Goal: Information Seeking & Learning: Learn about a topic

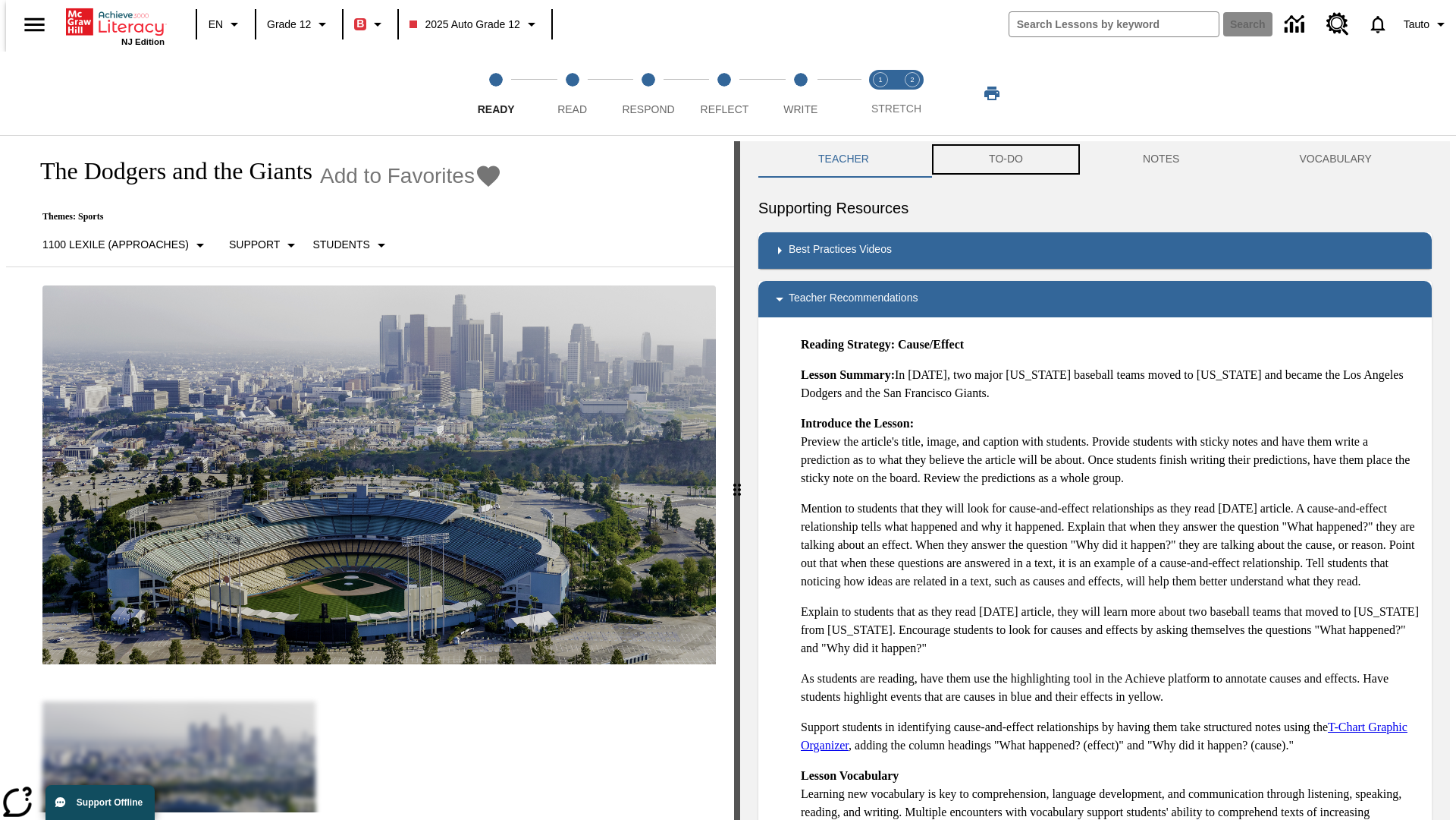
click at [1005, 159] on button "TO-DO" at bounding box center [1006, 159] width 154 height 37
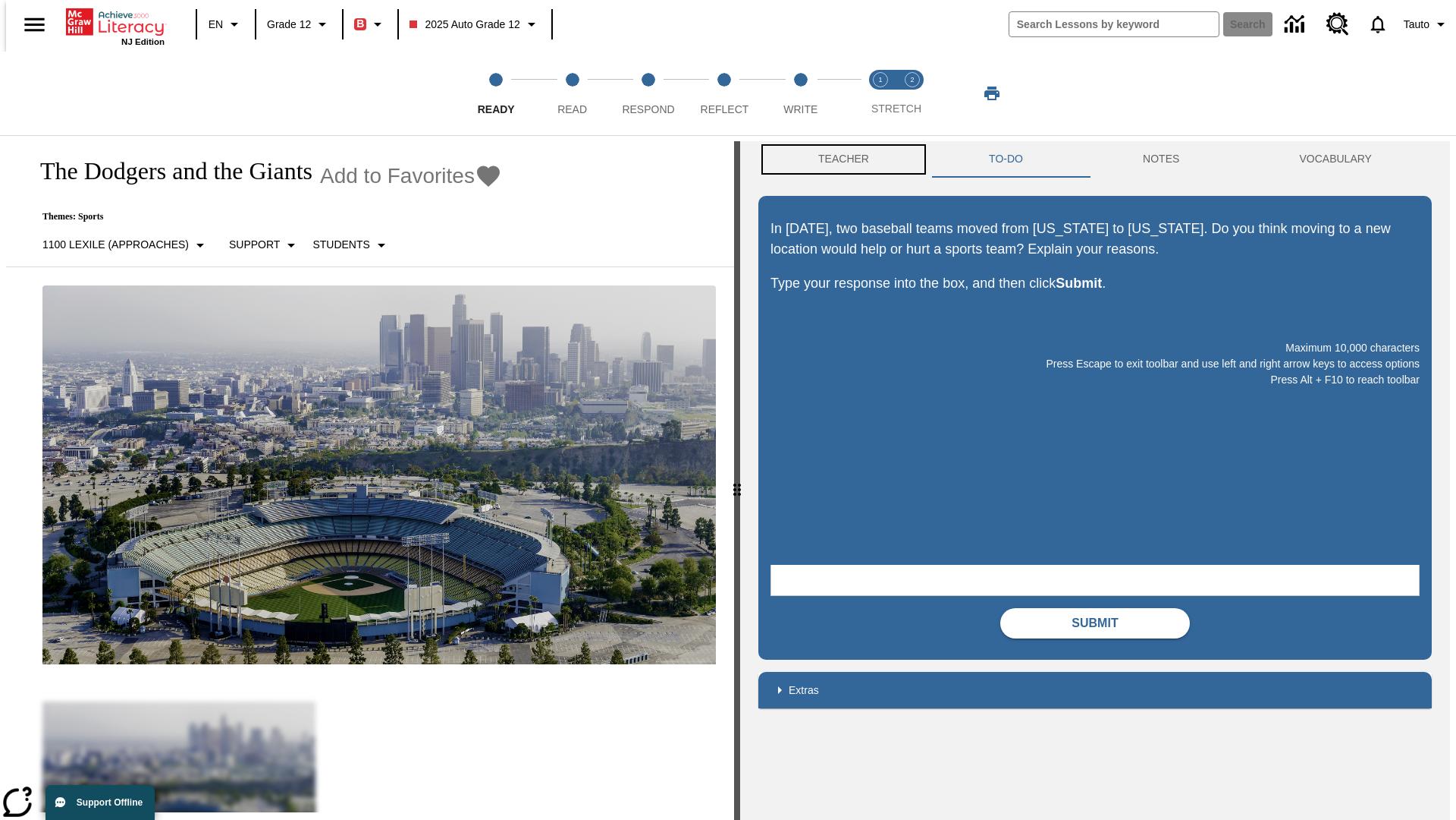
scroll to position [1, 0]
click at [839, 159] on button "Teacher" at bounding box center [843, 159] width 170 height 37
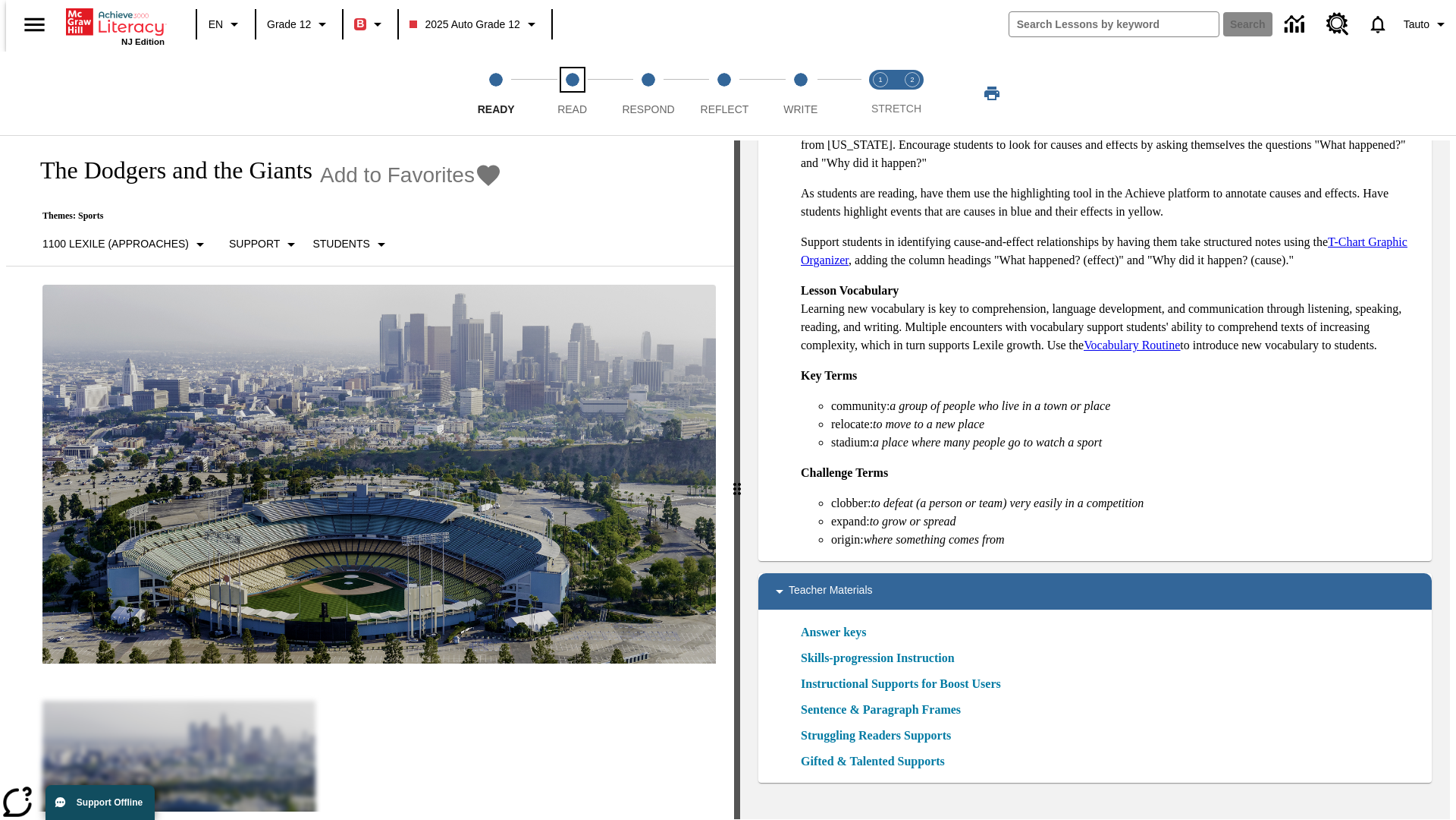
click at [572, 93] on span "Read" at bounding box center [572, 104] width 29 height 27
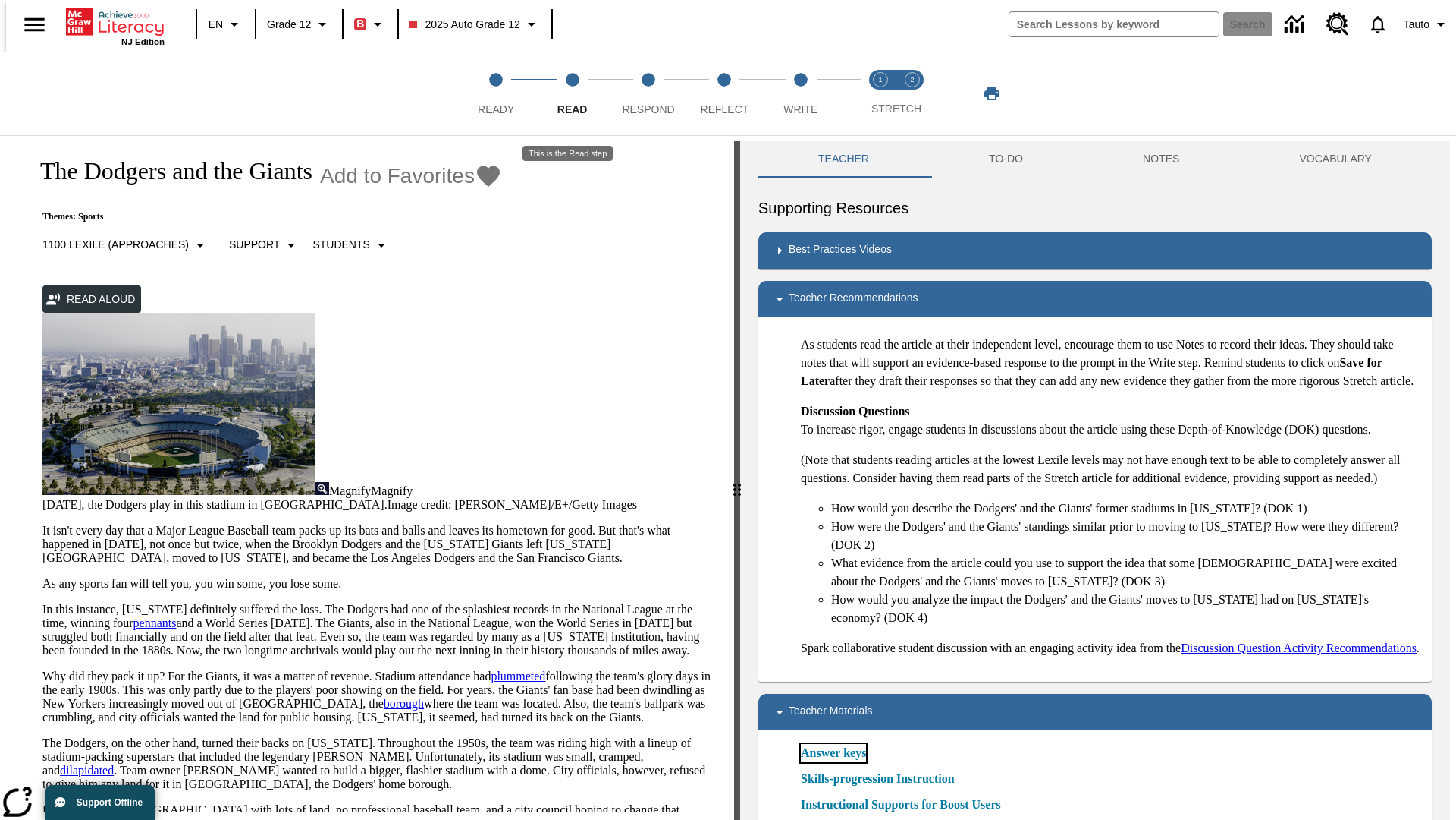
click at [832, 762] on link "Answer keys" at bounding box center [833, 753] width 65 height 18
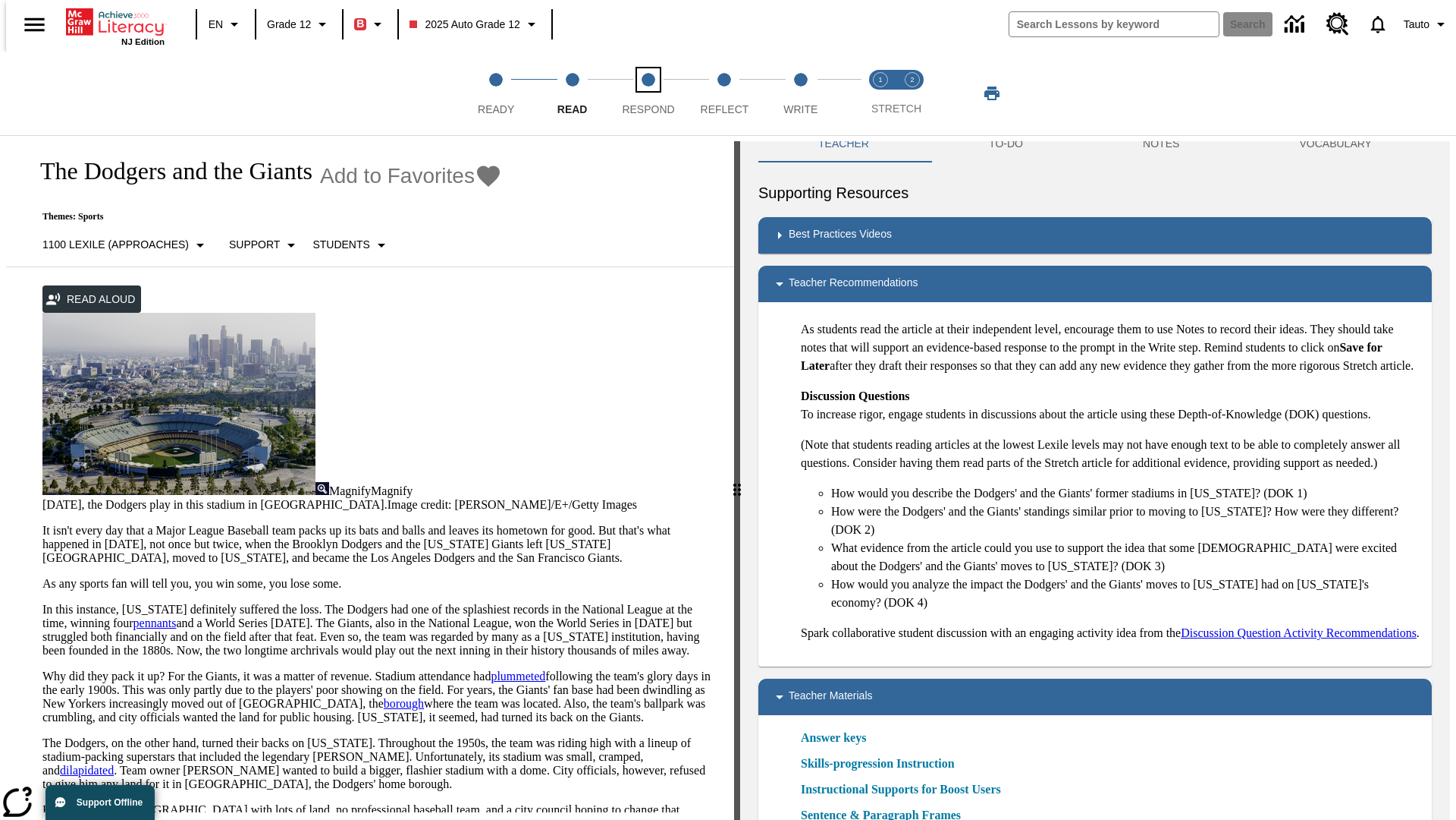
click at [648, 93] on span "Respond" at bounding box center [647, 104] width 52 height 27
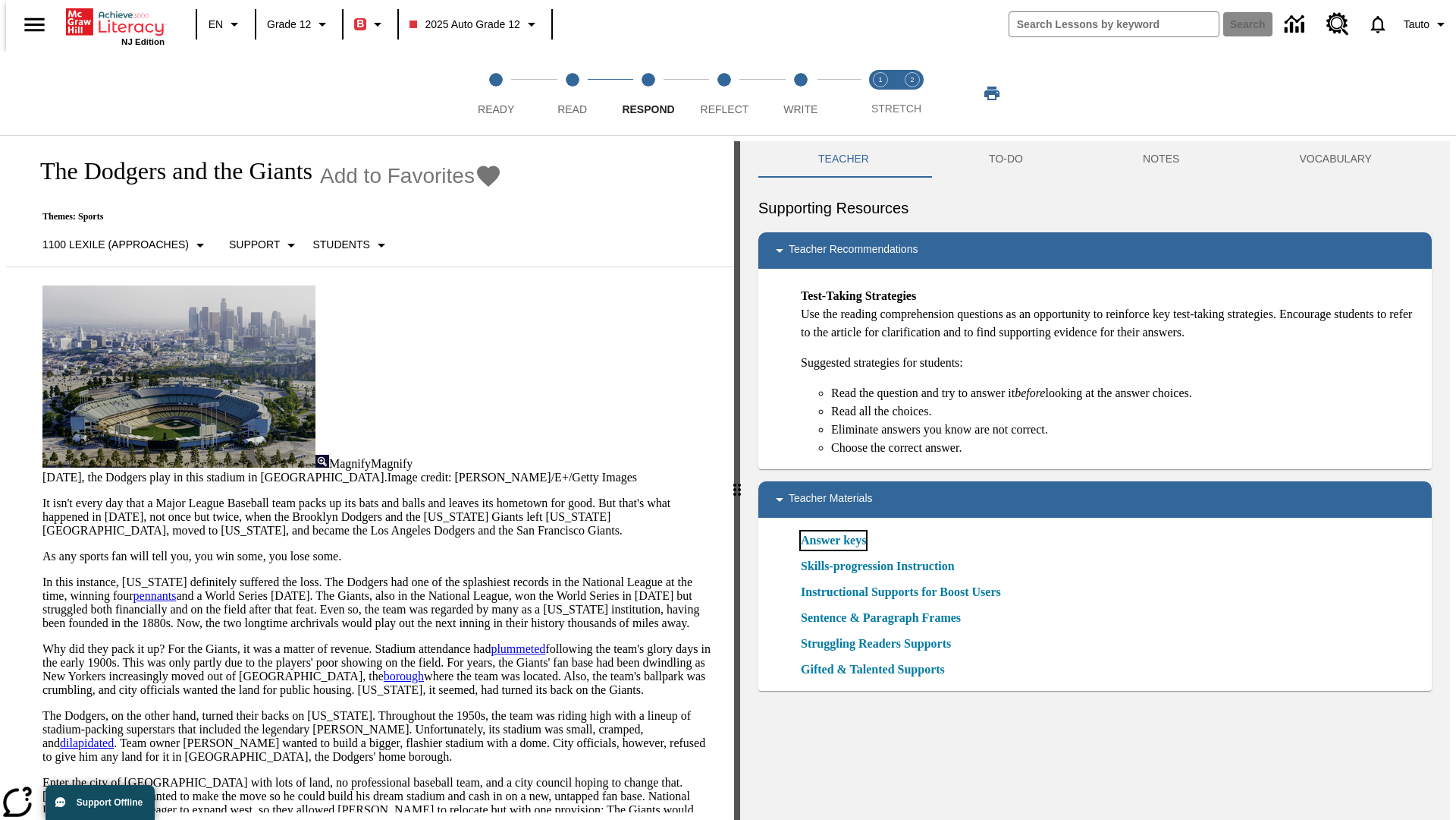
click at [832, 541] on link "Answer keys" at bounding box center [833, 541] width 65 height 18
click at [724, 93] on span "Reflect" at bounding box center [724, 104] width 49 height 27
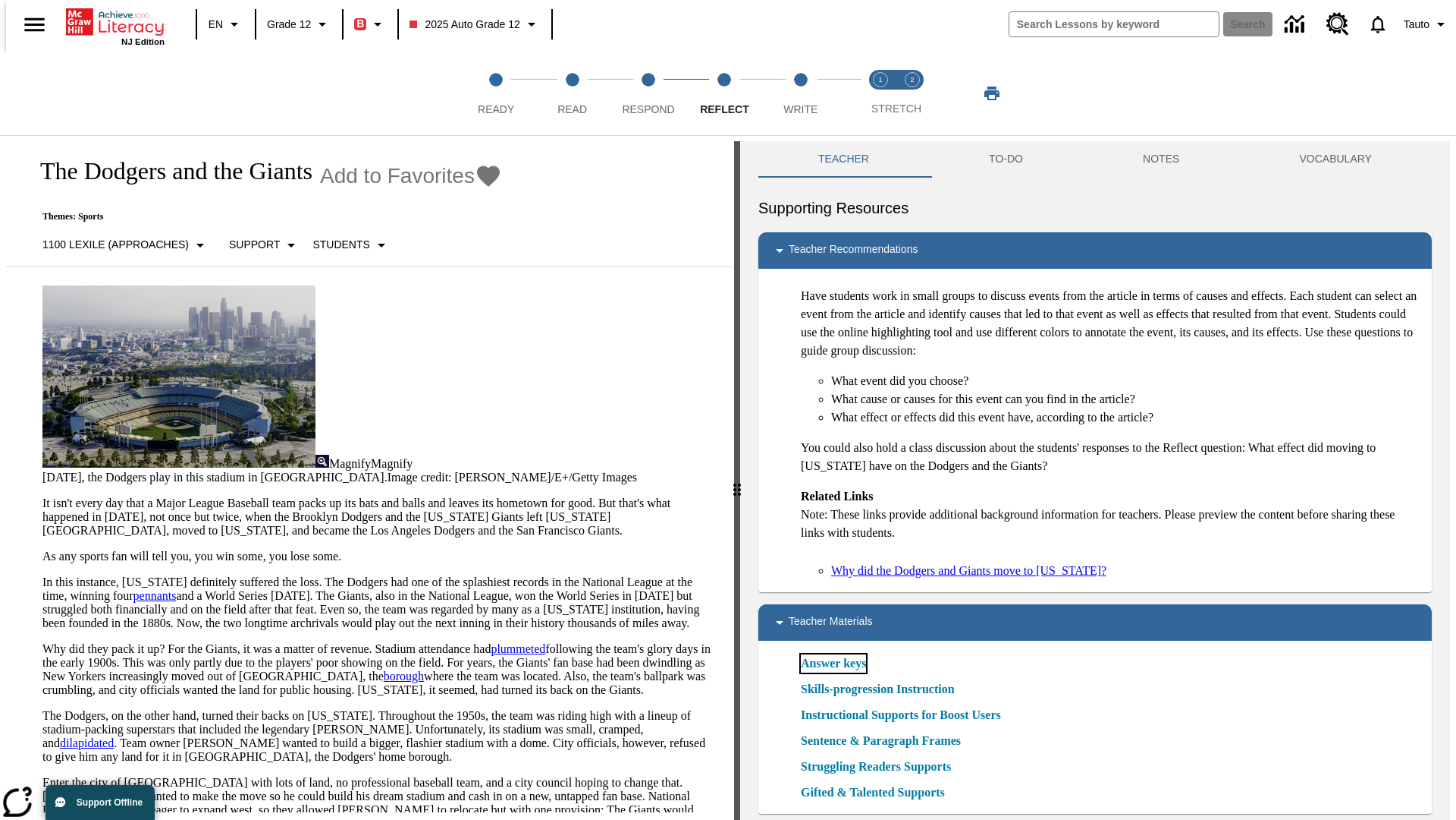
click at [832, 663] on link "Answer keys" at bounding box center [833, 663] width 65 height 18
click at [800, 93] on span "Write" at bounding box center [800, 104] width 34 height 27
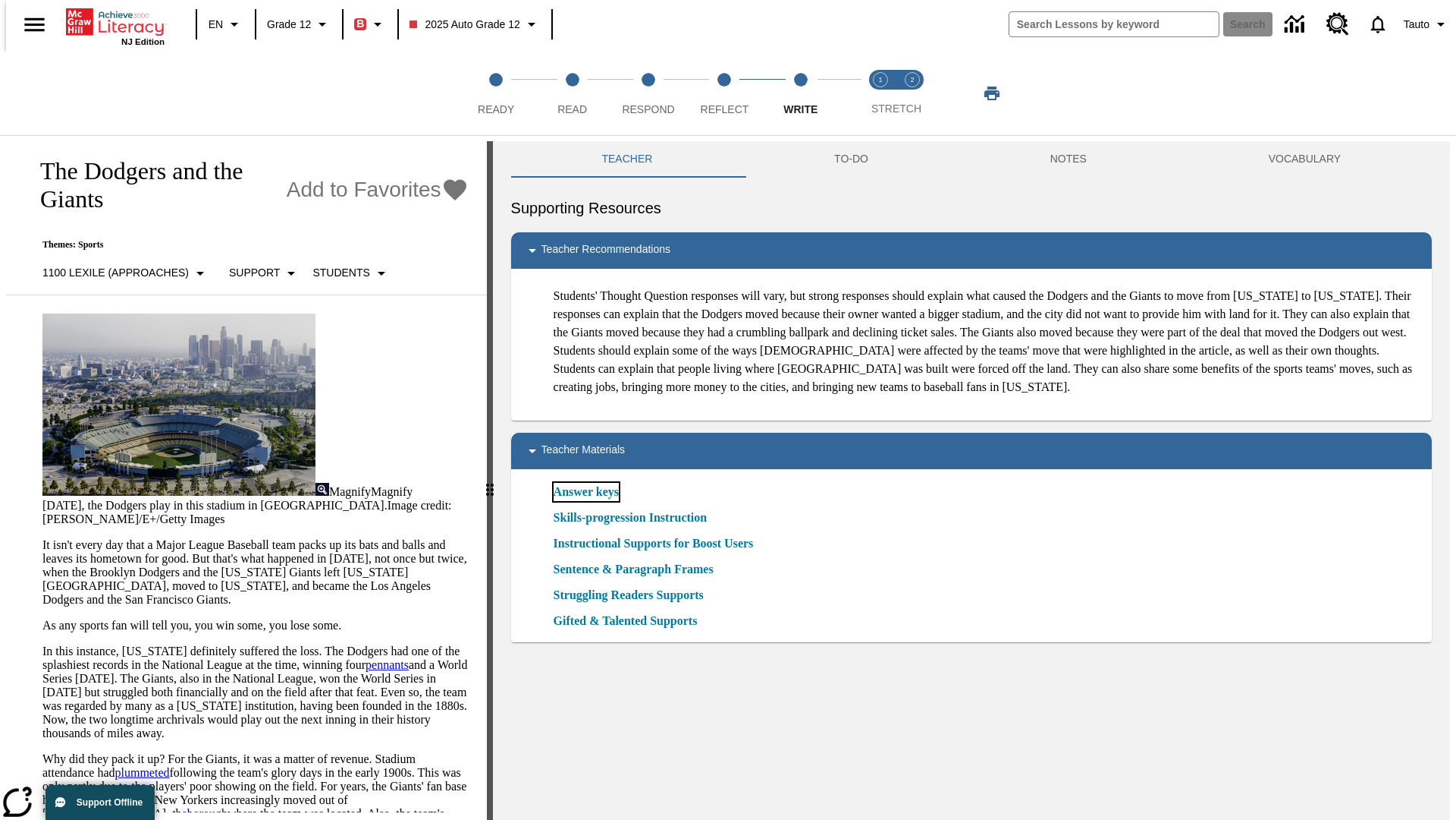
click at [585, 501] on link "Answer keys" at bounding box center [586, 492] width 65 height 18
